Goal: Task Accomplishment & Management: Complete application form

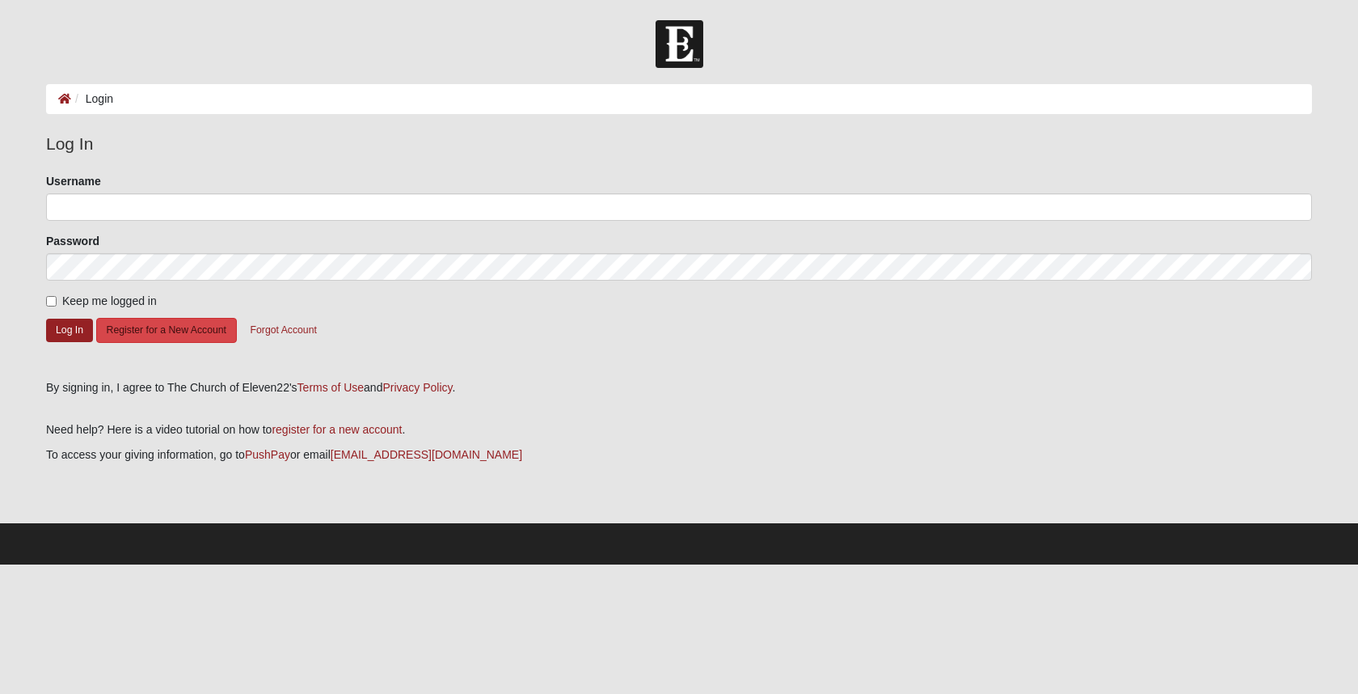
click at [196, 327] on button "Register for a New Account" at bounding box center [166, 330] width 141 height 25
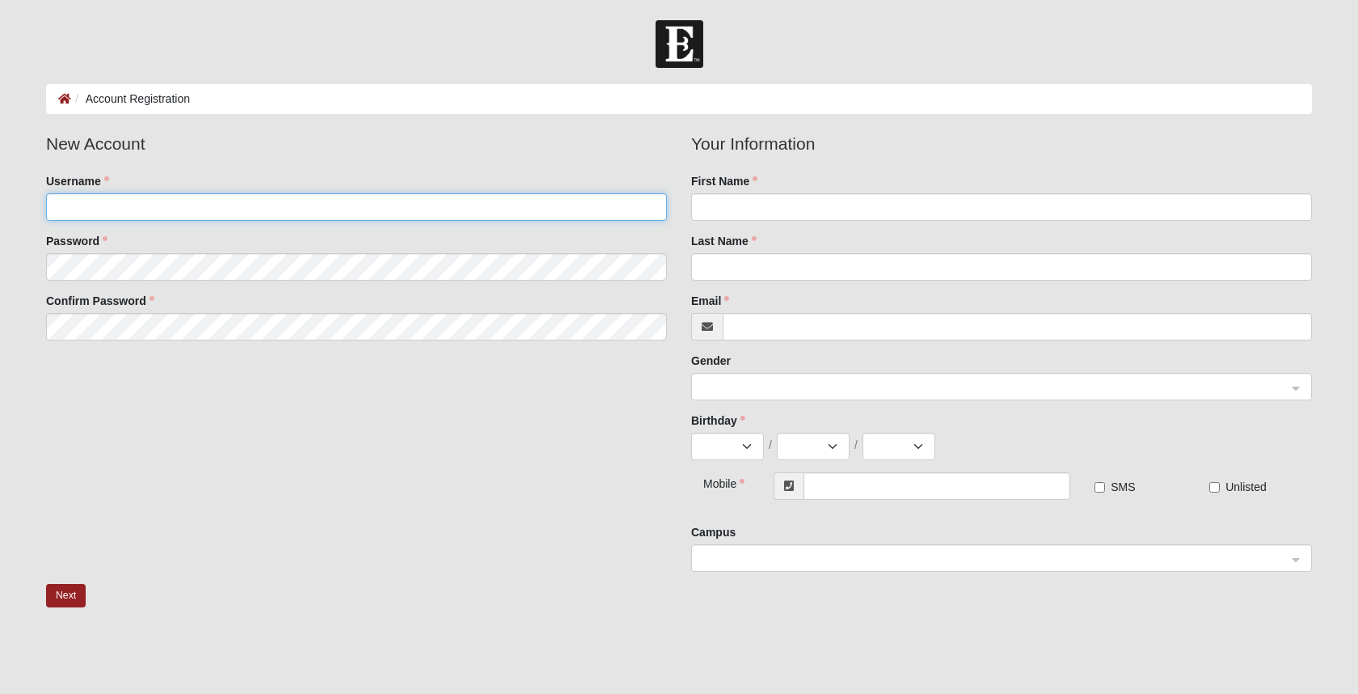
click at [170, 208] on input "Username" at bounding box center [356, 206] width 621 height 27
type input "kekohn"
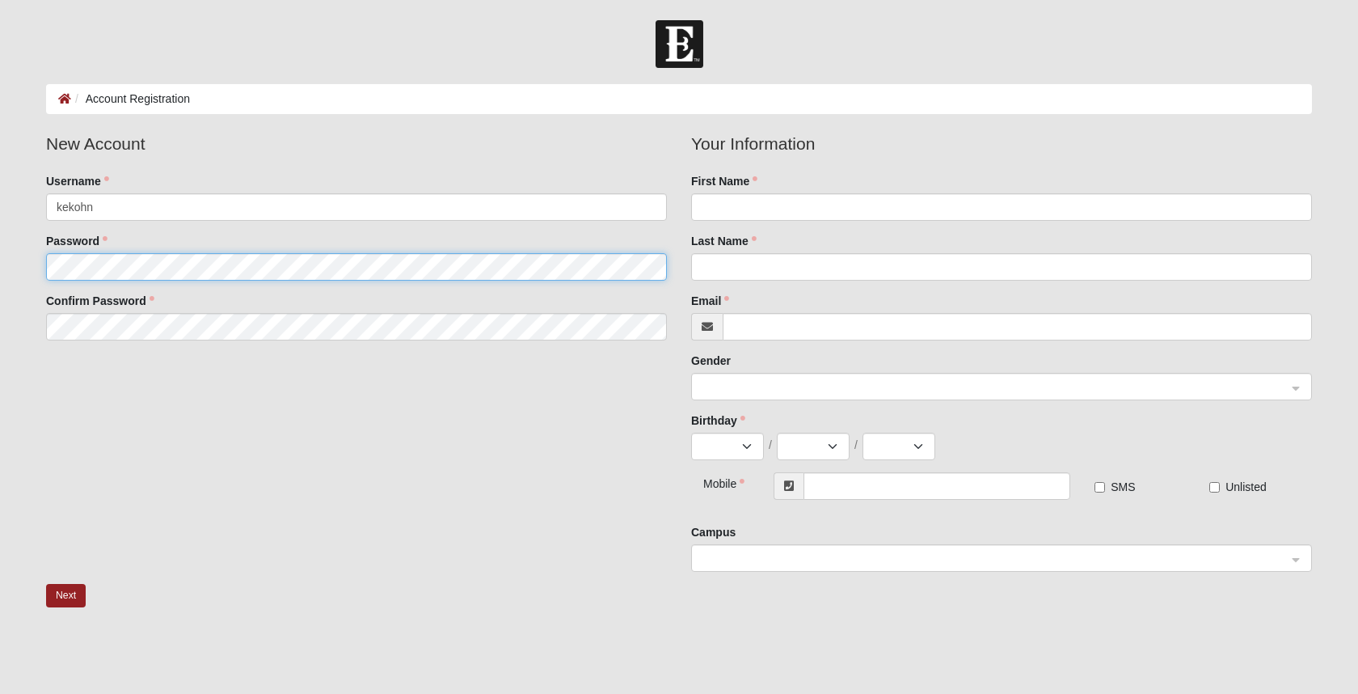
click at [139, 269] on fieldset "New Account Username kekohn Password Confirm Password" at bounding box center [356, 242] width 645 height 222
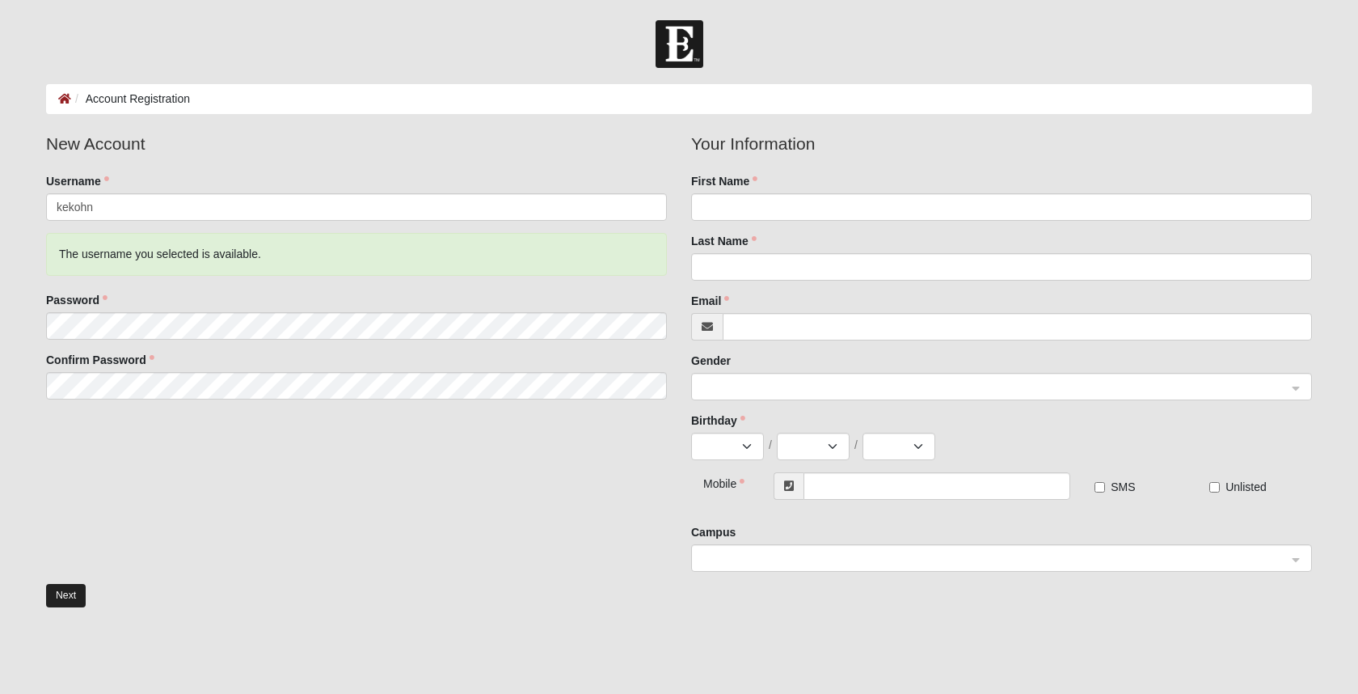
click at [65, 592] on button "Next" at bounding box center [66, 595] width 40 height 23
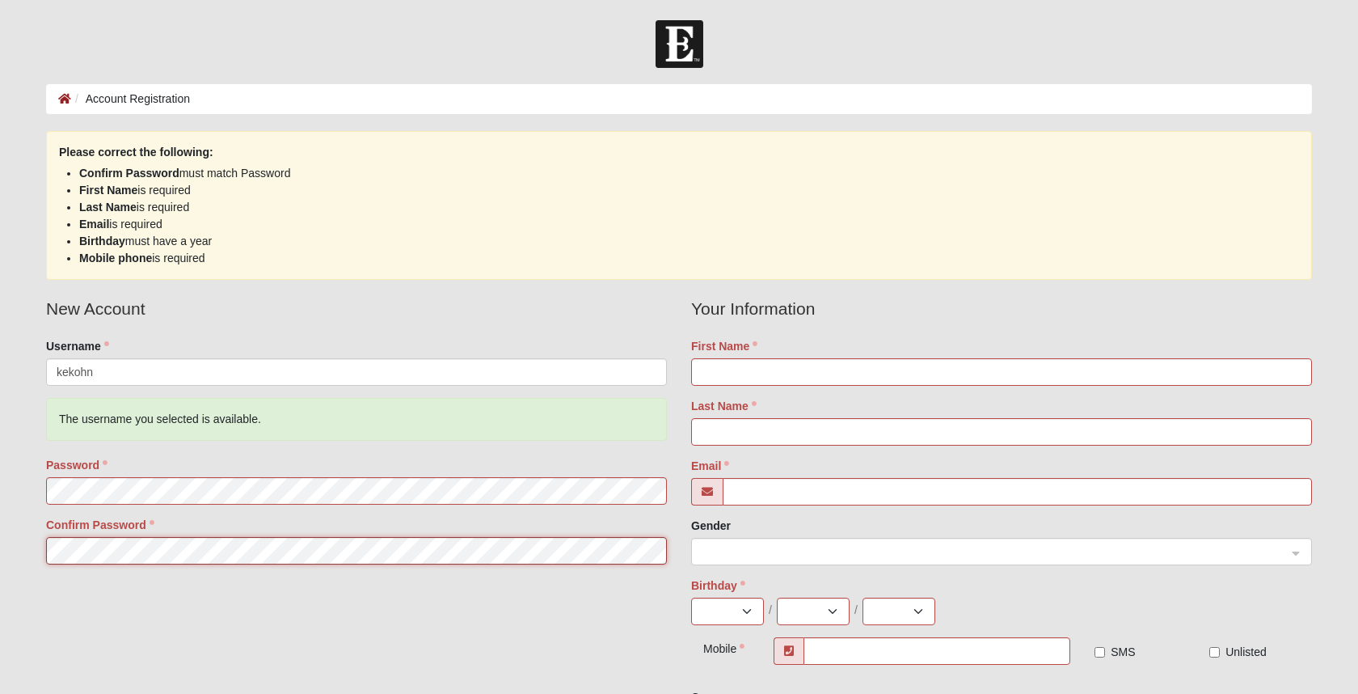
click at [45, 553] on fieldset "New Account Username kekohn The username you selected is available. Password Co…" at bounding box center [356, 436] width 645 height 281
click at [25, 542] on form "Log In Account Registration Account Registration Error Please correct the follo…" at bounding box center [679, 510] width 1358 height 981
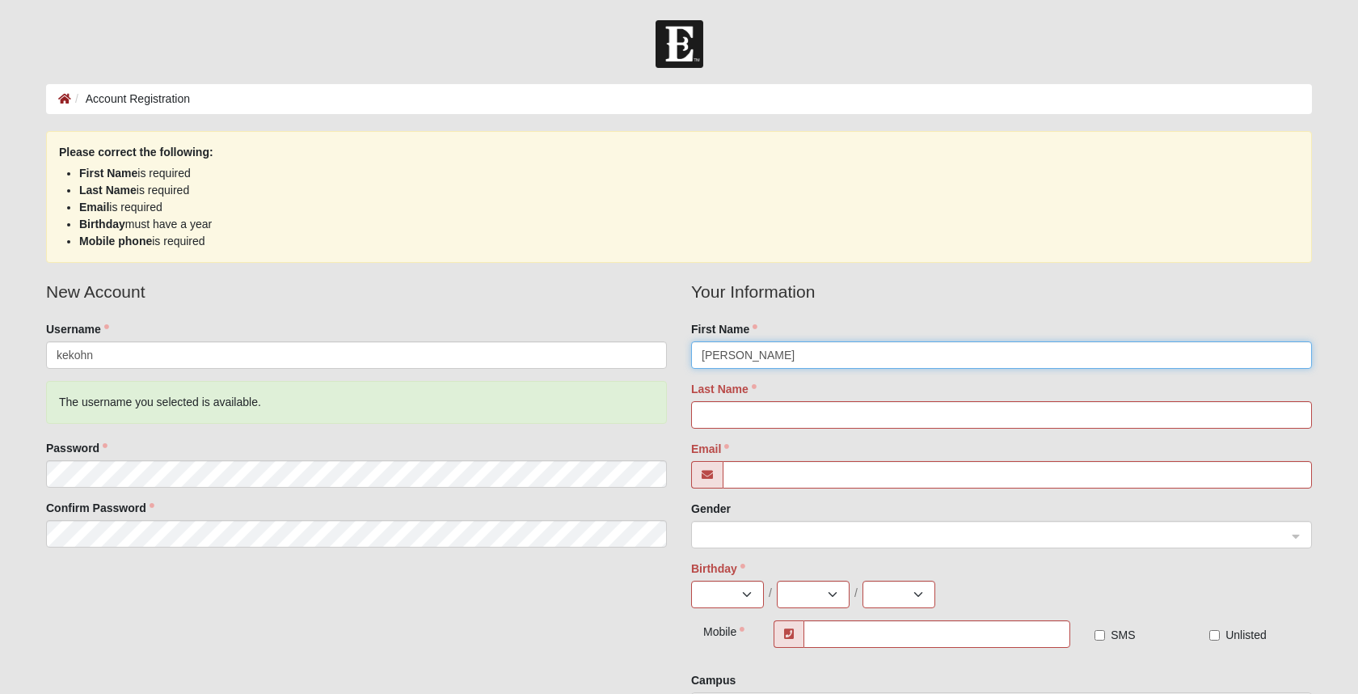
type input "Kristy"
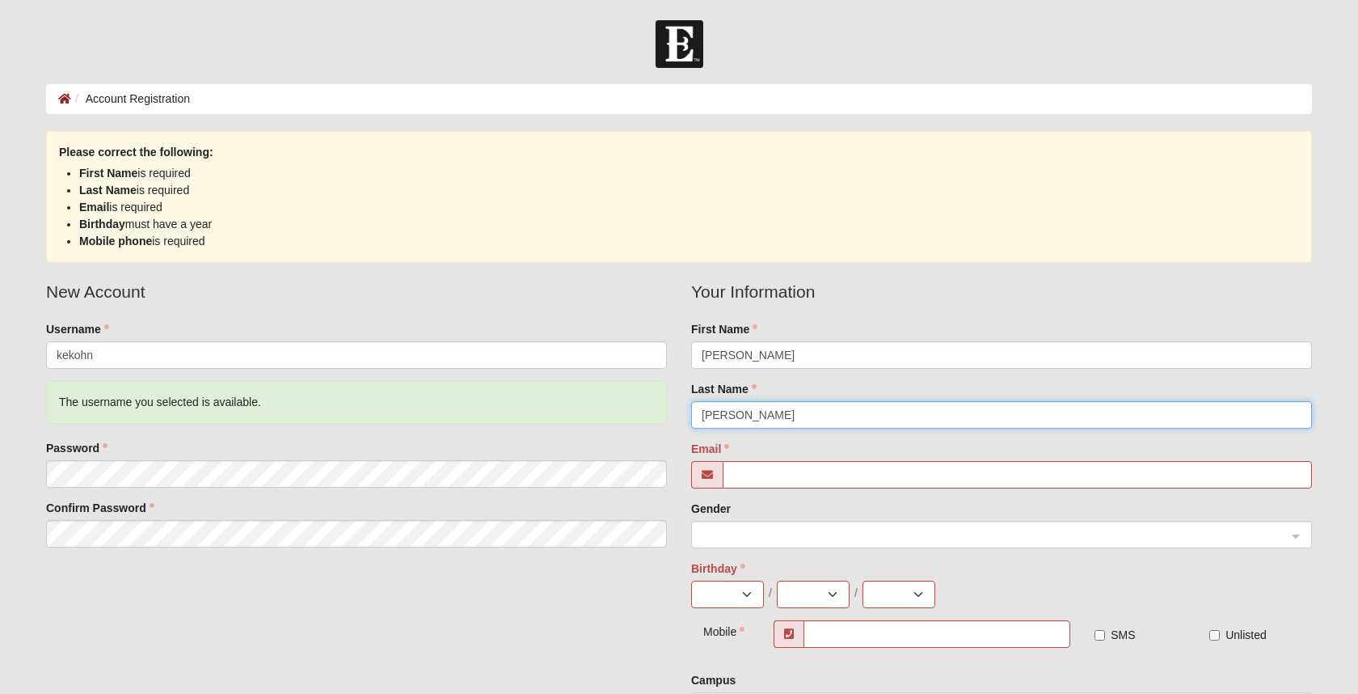
type input "Kohn"
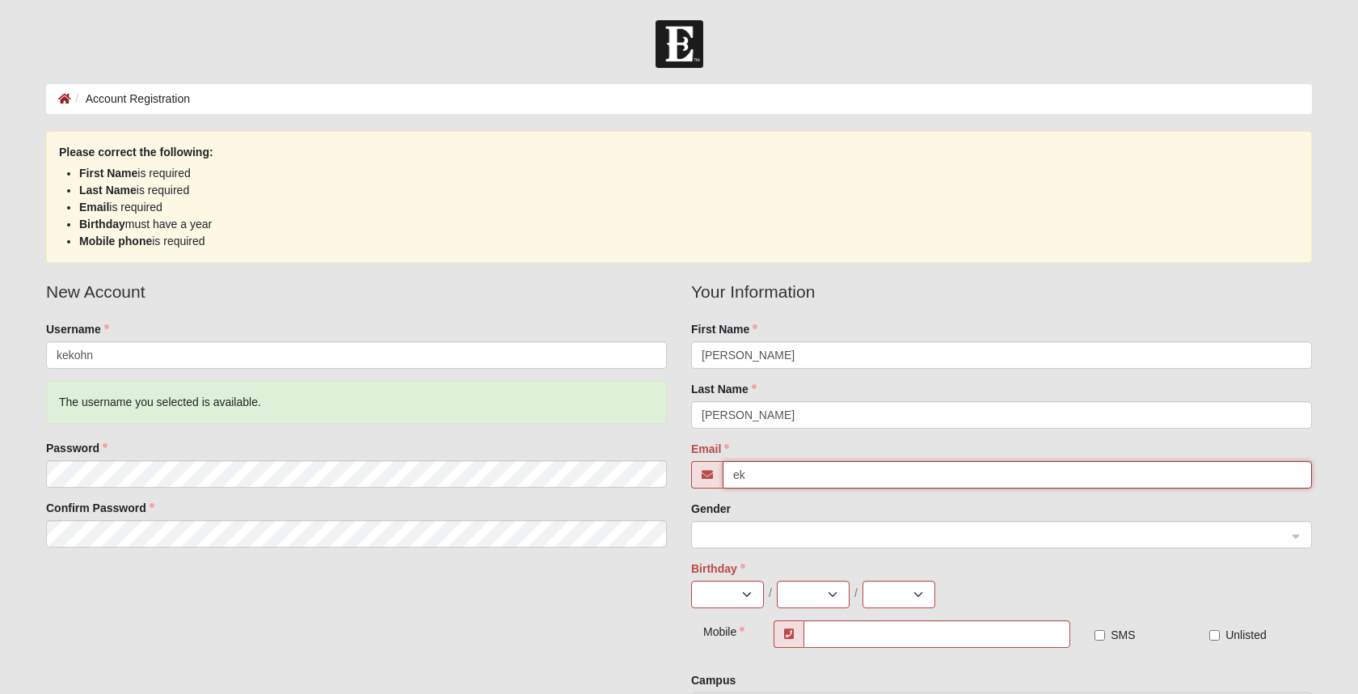
type input "e"
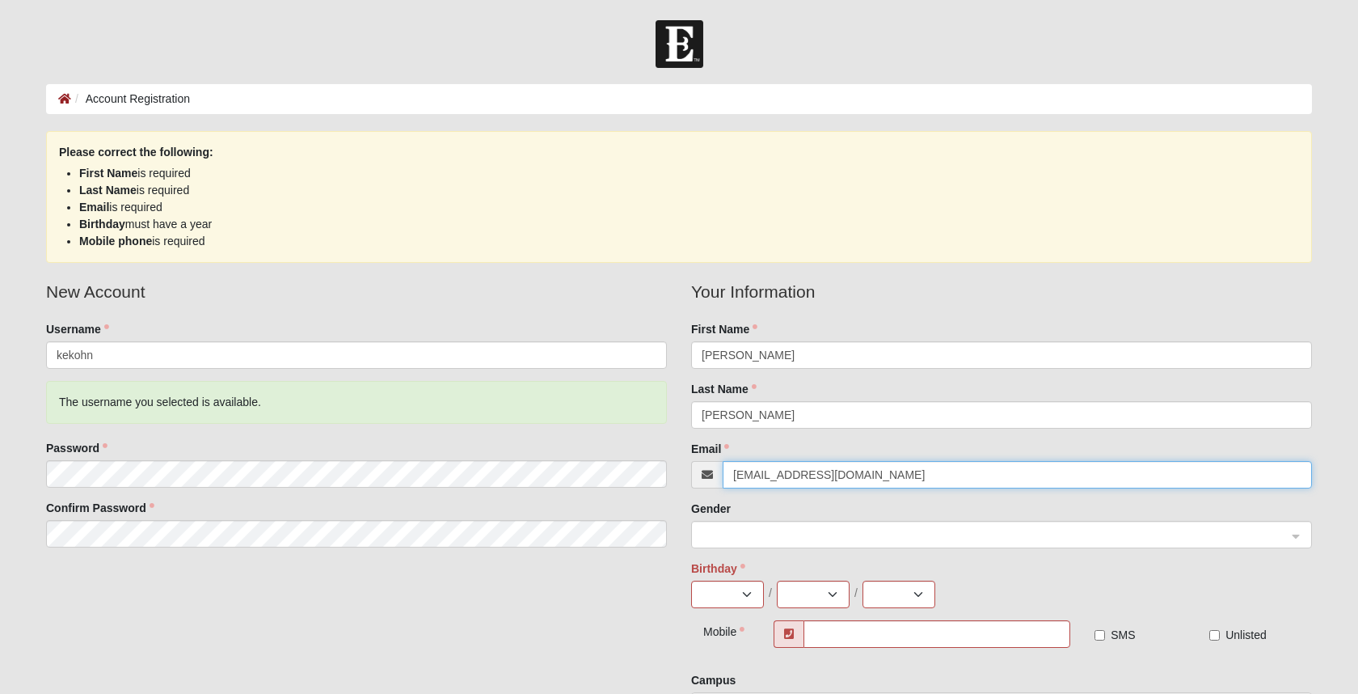
click at [1038, 532] on span at bounding box center [994, 535] width 585 height 18
type input "[EMAIL_ADDRESS][DOMAIN_NAME]"
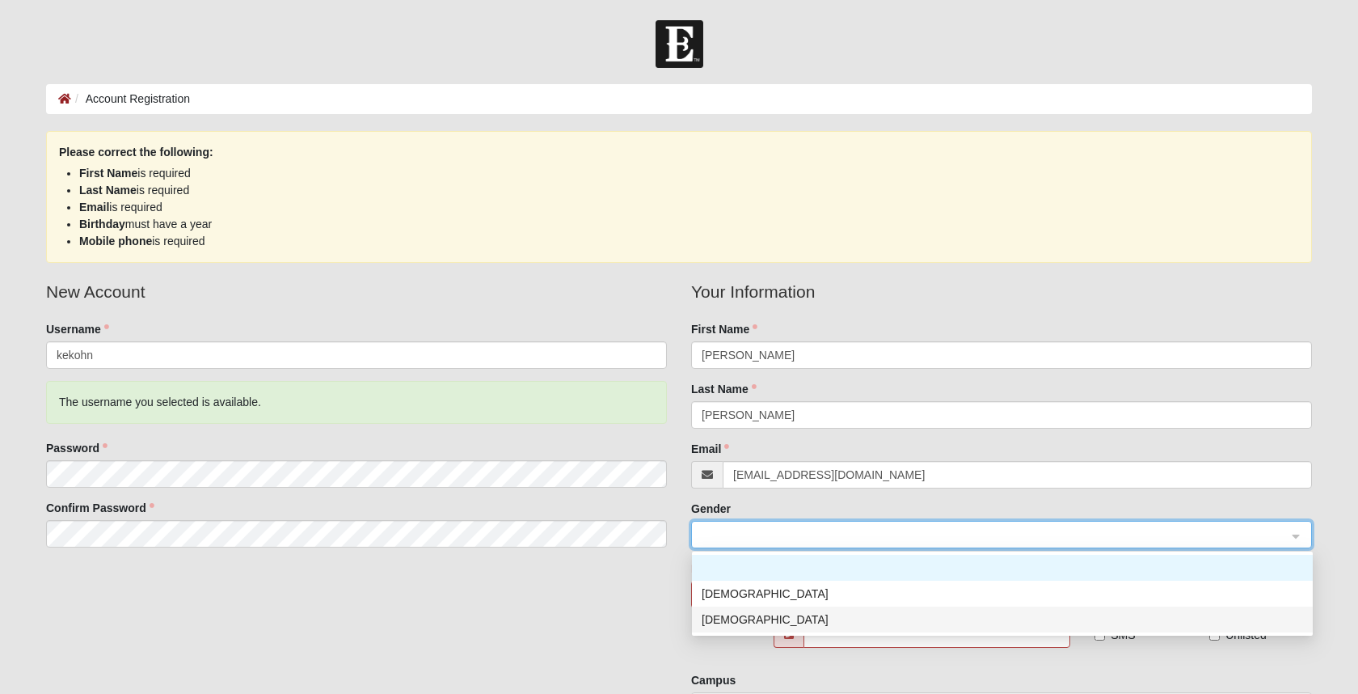
click at [728, 621] on div "[DEMOGRAPHIC_DATA]" at bounding box center [1002, 619] width 601 height 18
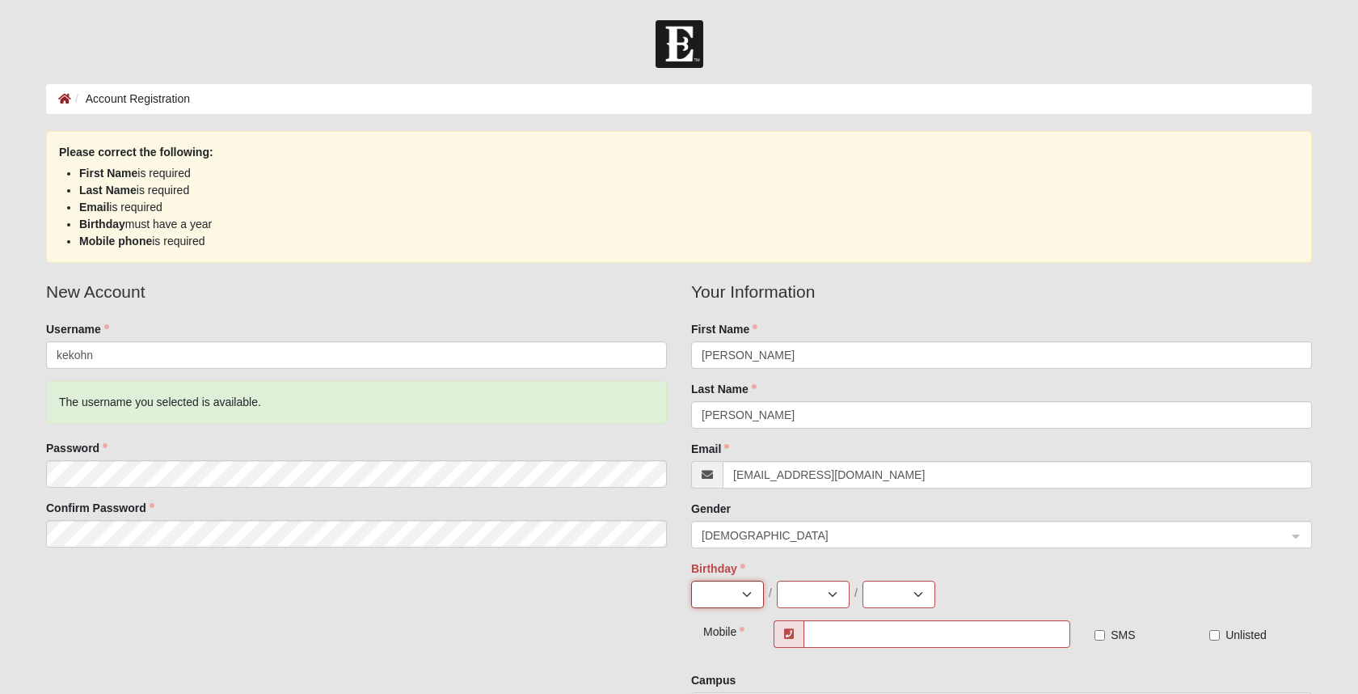
select select "9"
select select "24"
select select "1955"
click at [851, 631] on input "text" at bounding box center [937, 633] width 267 height 27
type input "[PHONE_NUMBER]"
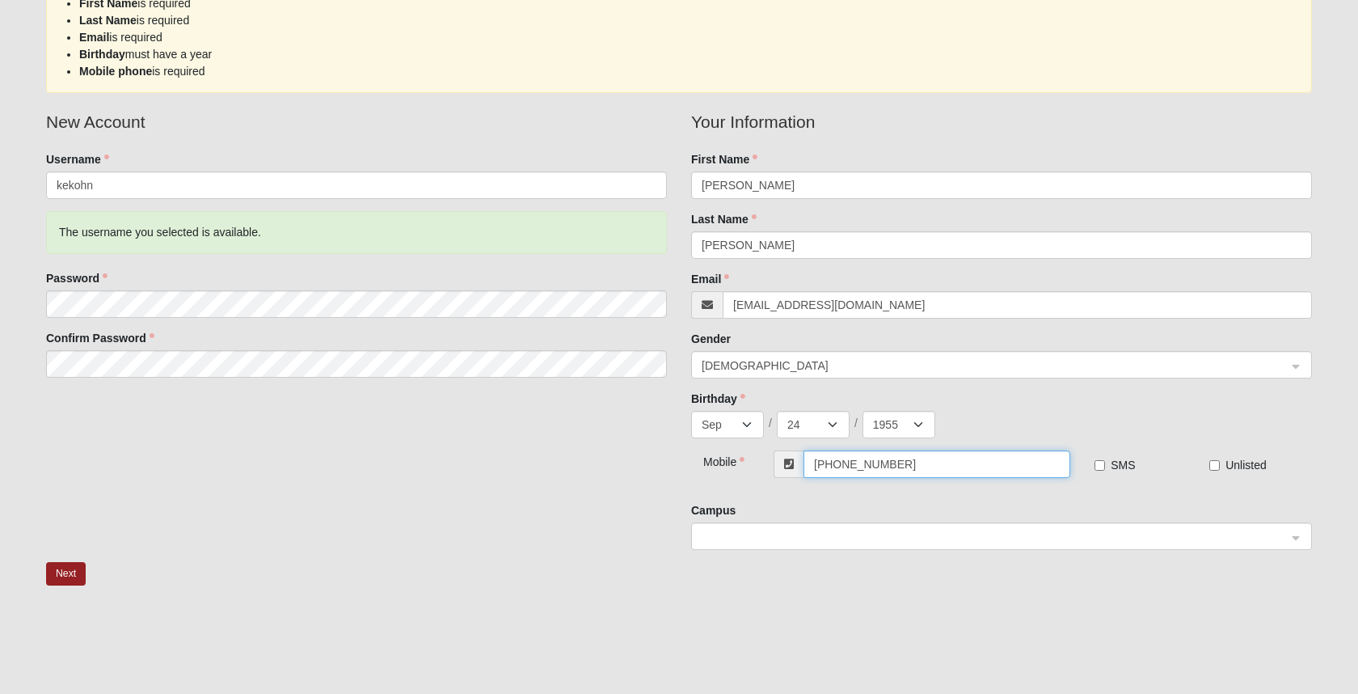
scroll to position [178, 0]
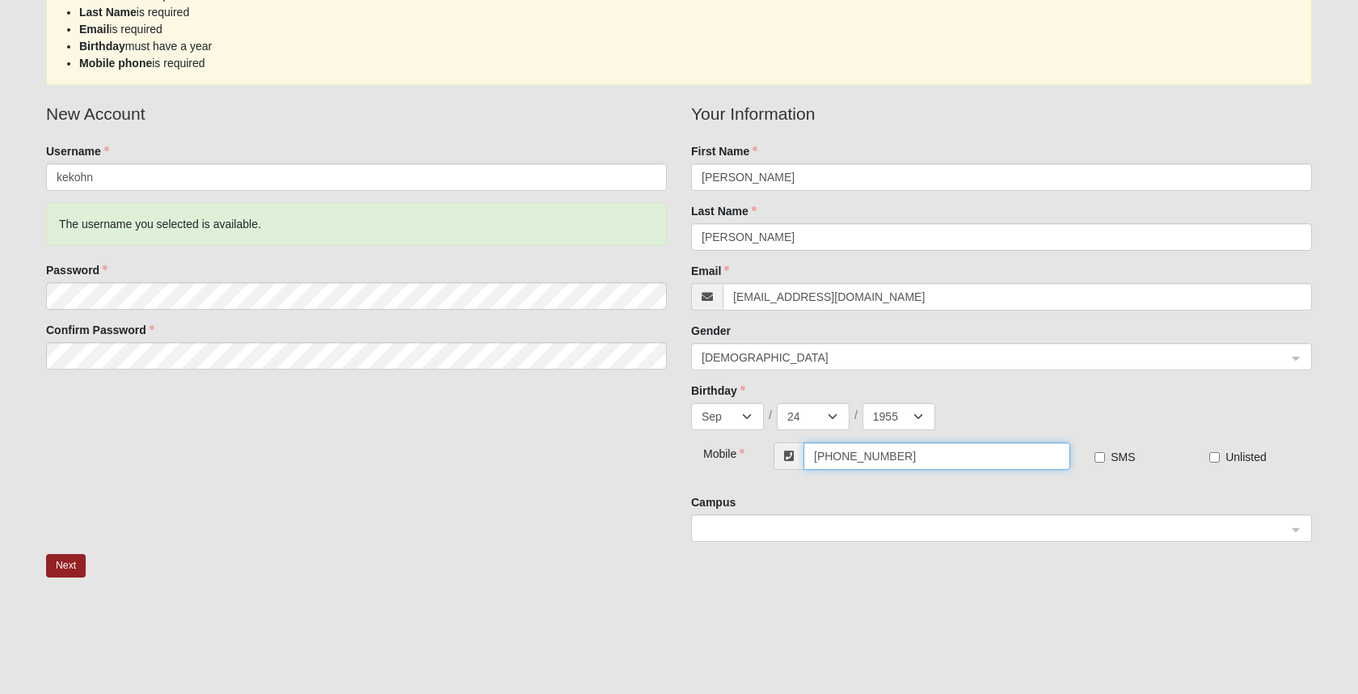
click at [714, 527] on span at bounding box center [994, 529] width 585 height 18
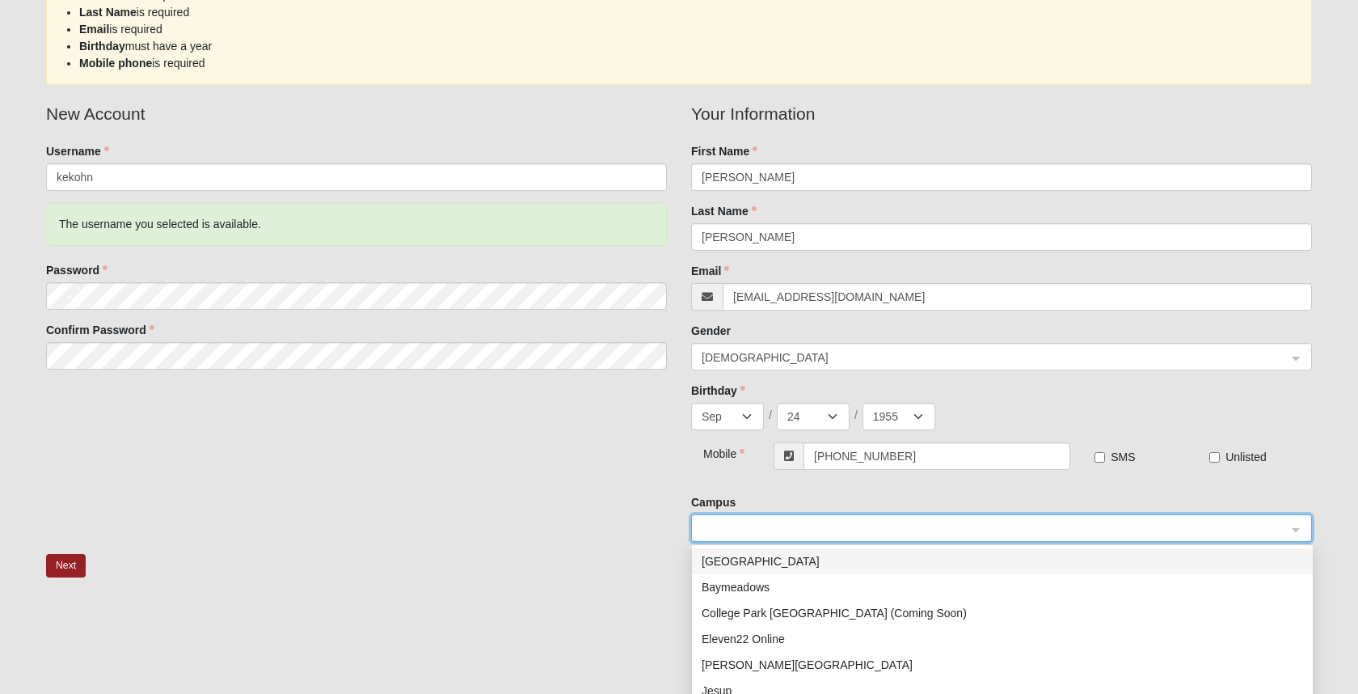
click at [714, 527] on span at bounding box center [994, 529] width 585 height 18
click at [714, 526] on span at bounding box center [994, 529] width 585 height 18
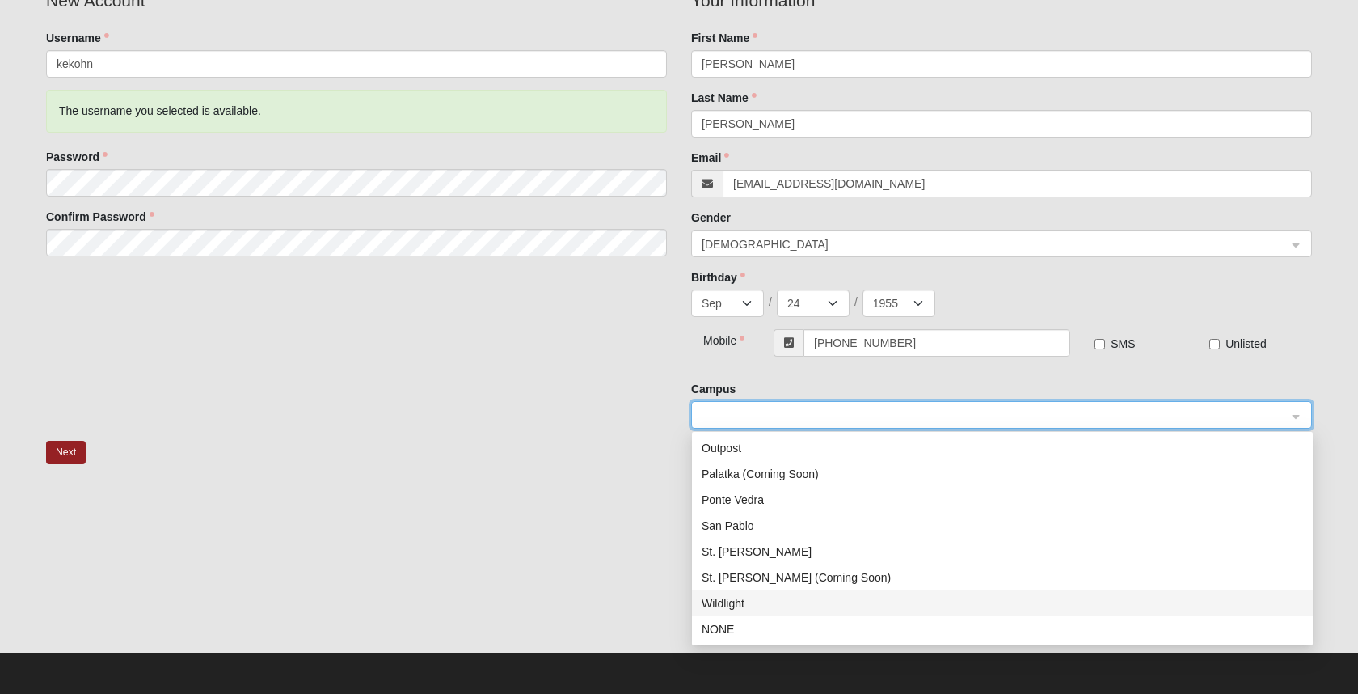
scroll to position [290, 0]
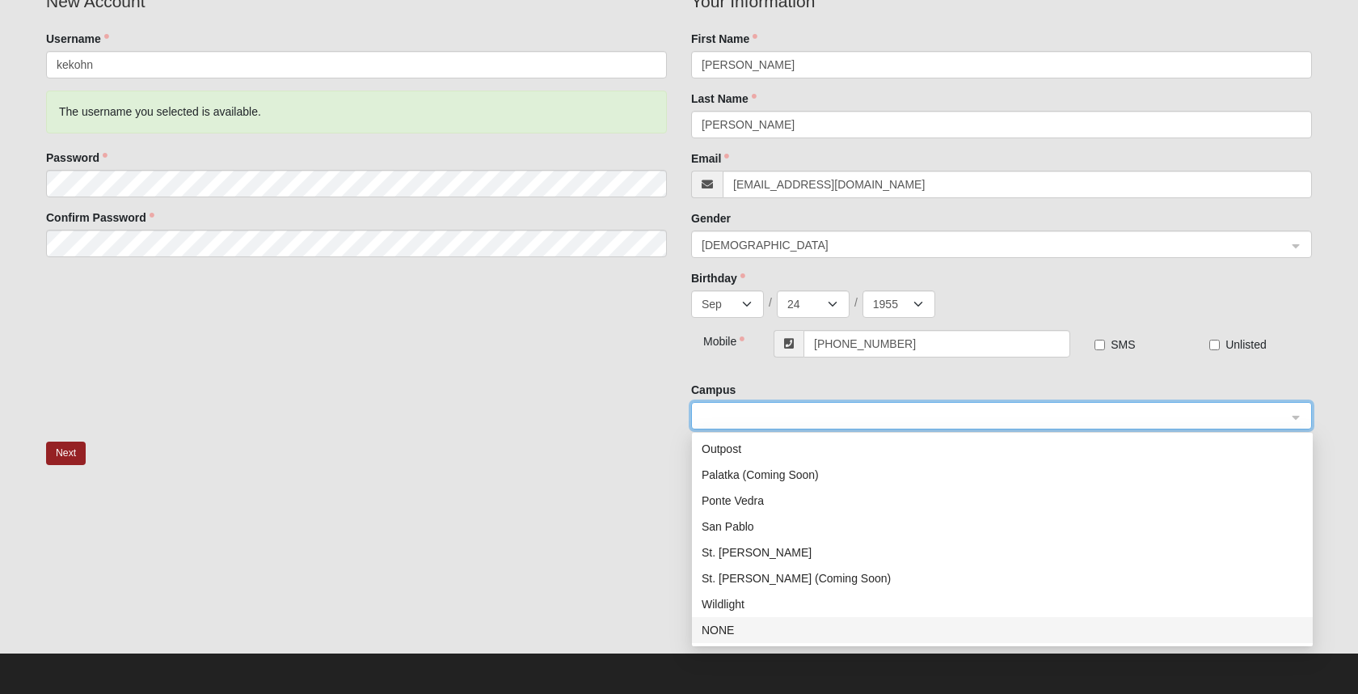
click at [713, 630] on div "NONE" at bounding box center [1002, 630] width 601 height 18
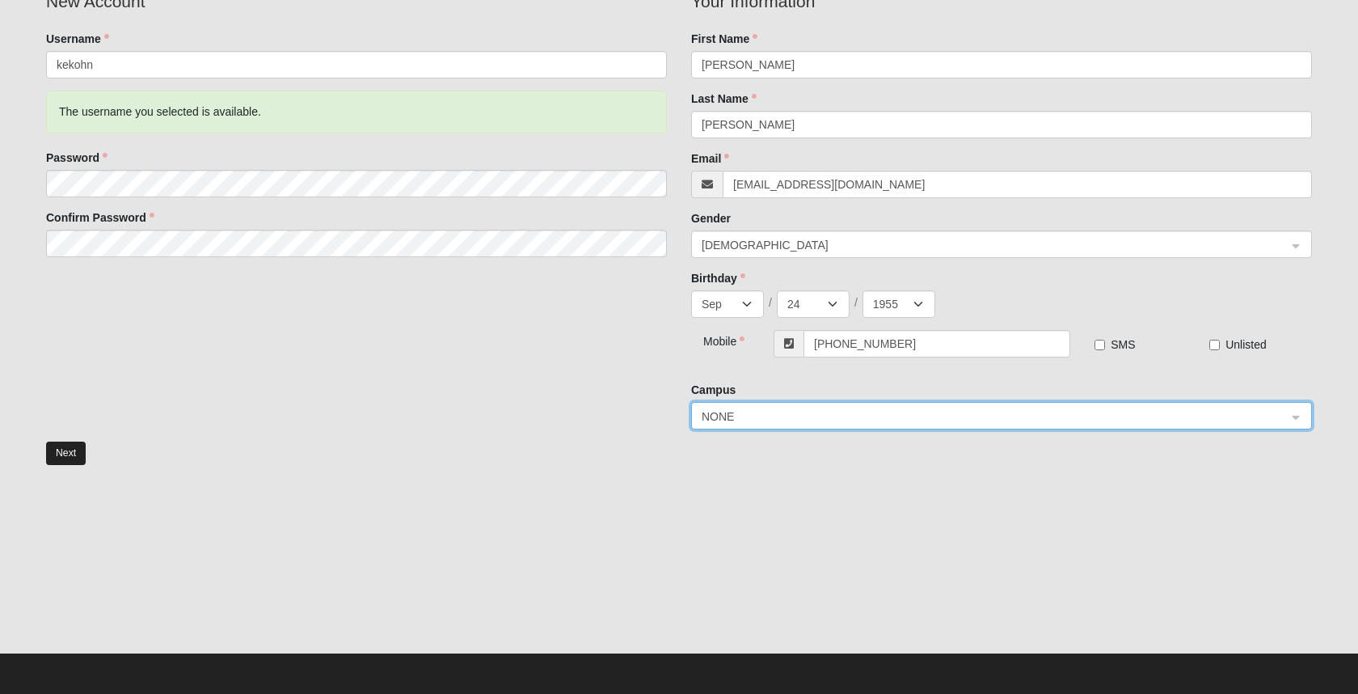
click at [66, 443] on button "Next" at bounding box center [66, 452] width 40 height 23
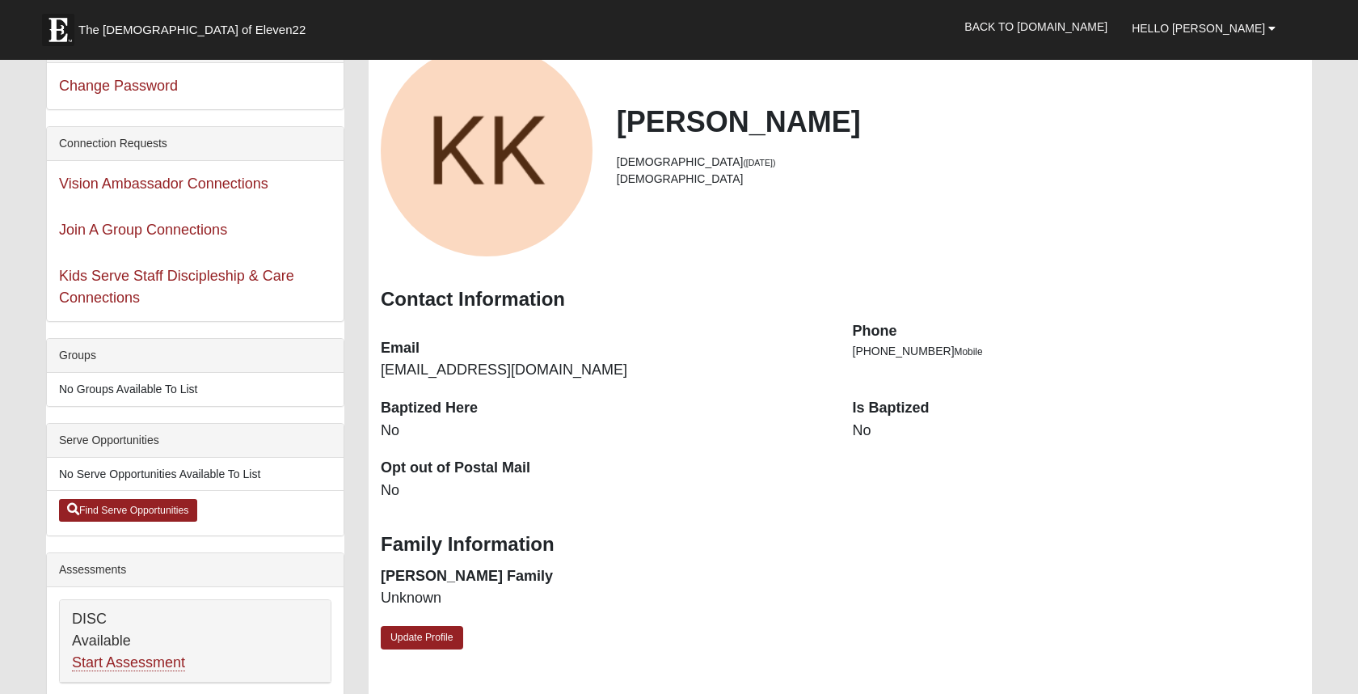
scroll to position [7, 0]
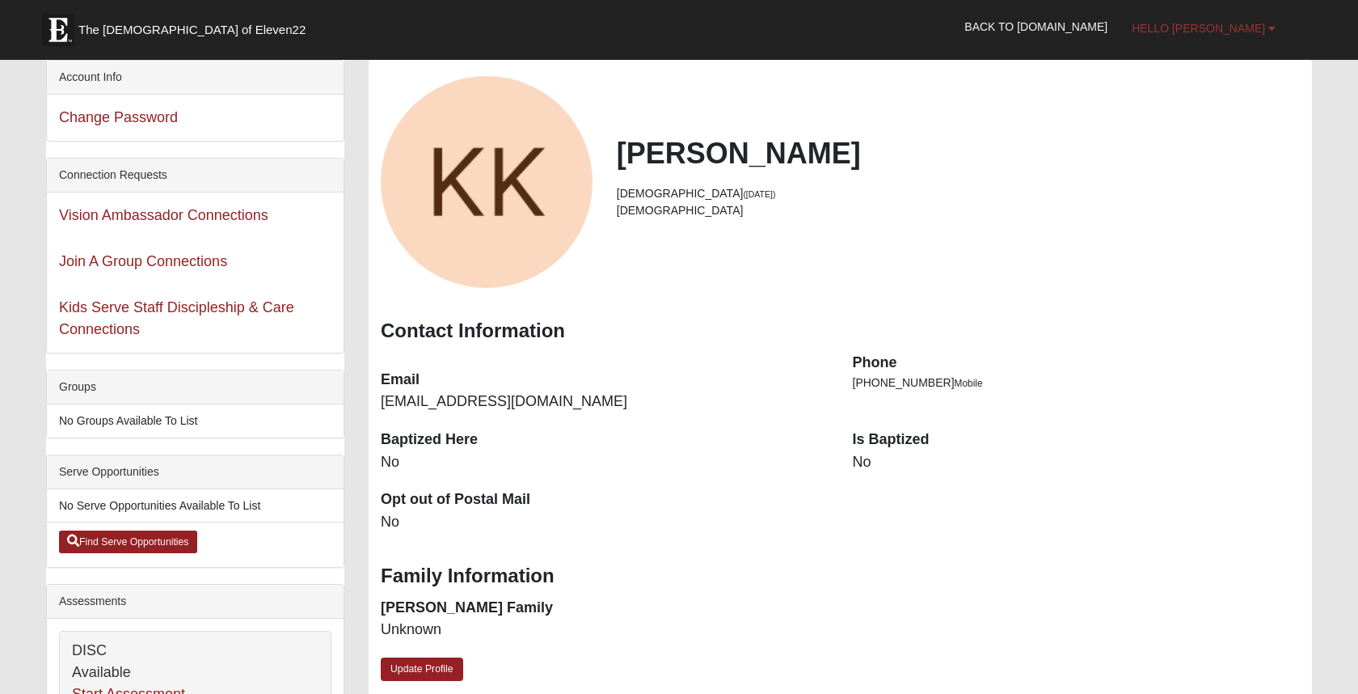
click at [1272, 25] on b at bounding box center [1271, 28] width 7 height 11
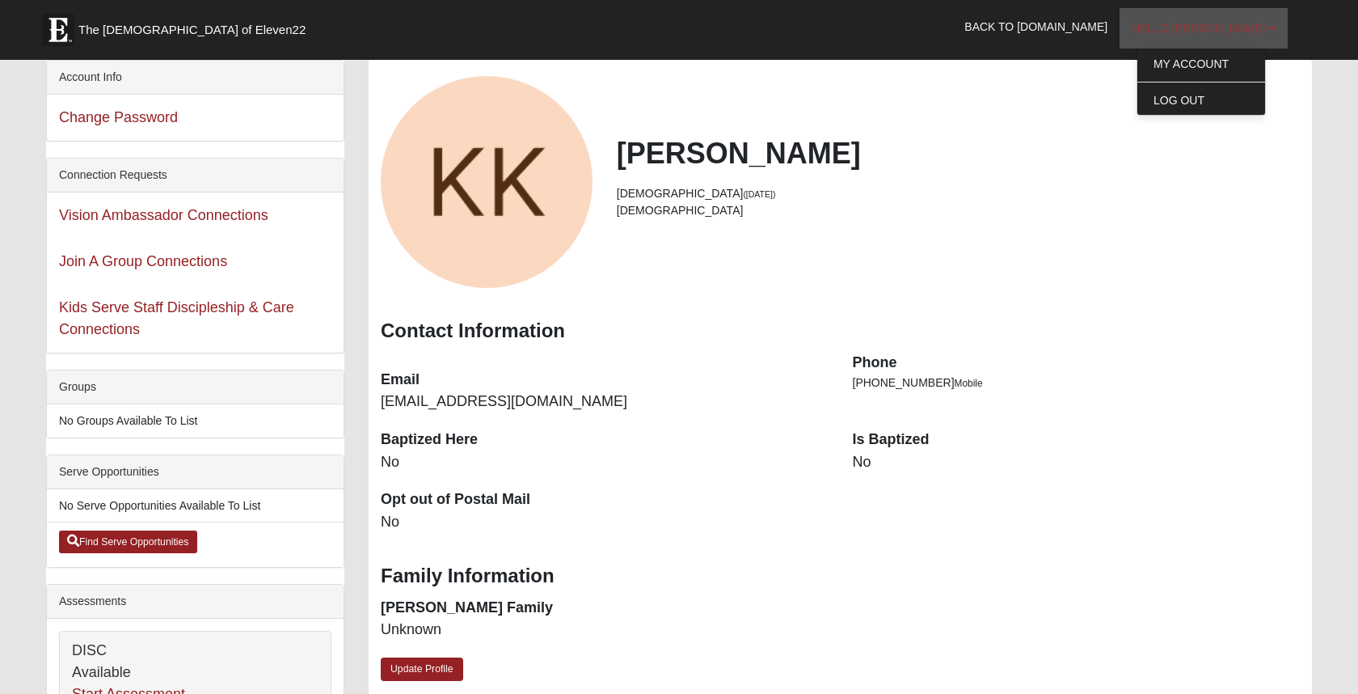
click at [1272, 24] on b at bounding box center [1271, 28] width 7 height 11
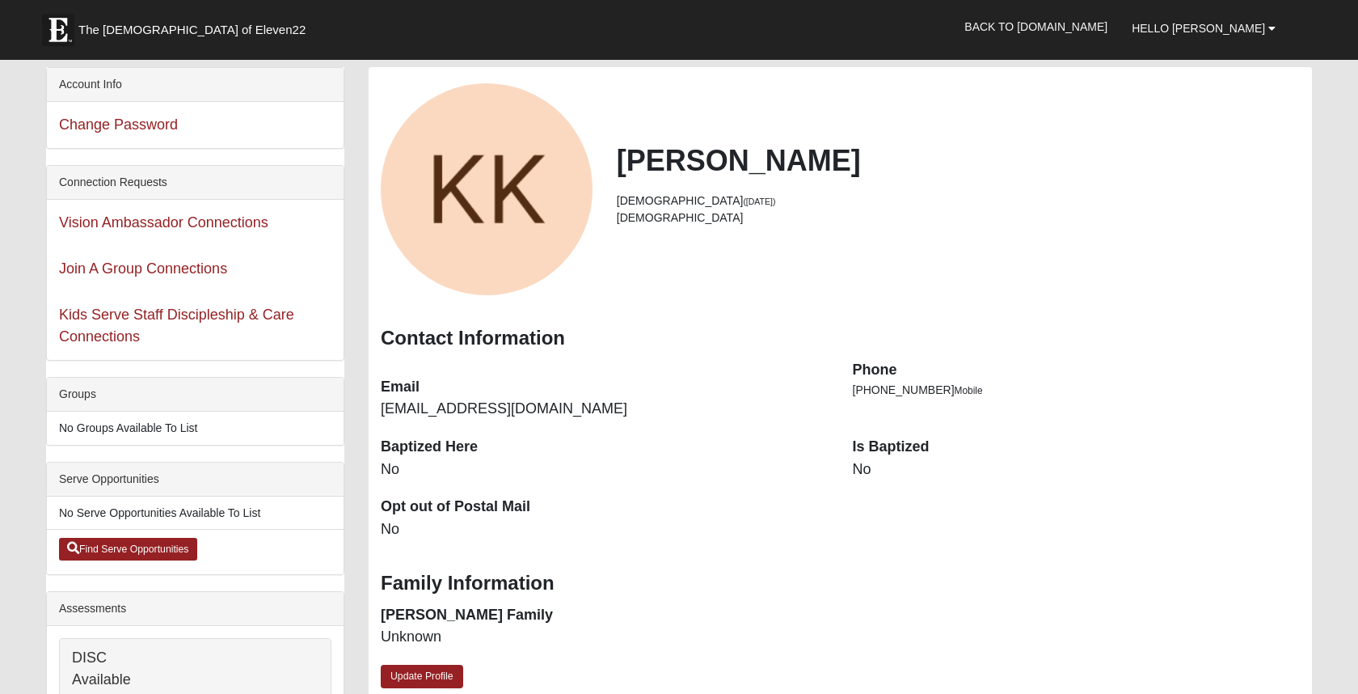
scroll to position [0, 0]
click at [1272, 27] on b at bounding box center [1271, 28] width 7 height 11
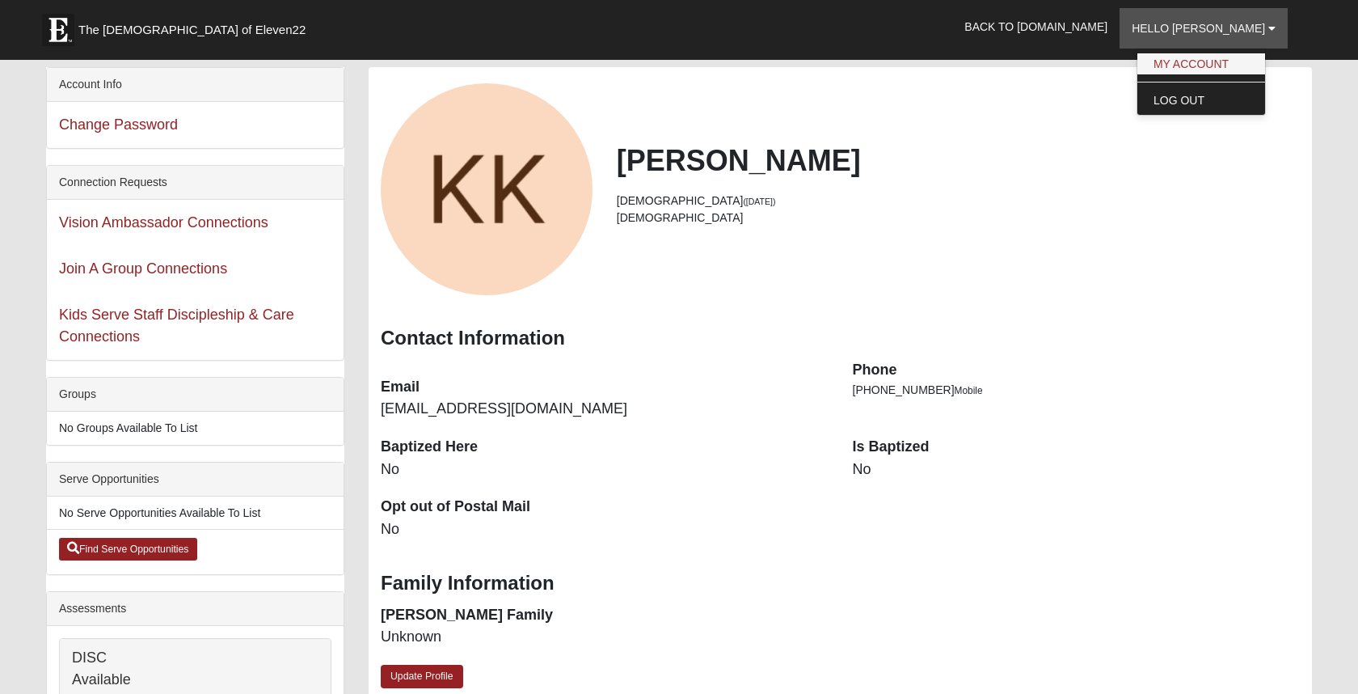
click at [1255, 58] on link "My Account" at bounding box center [1201, 63] width 128 height 21
